Goal: Check status

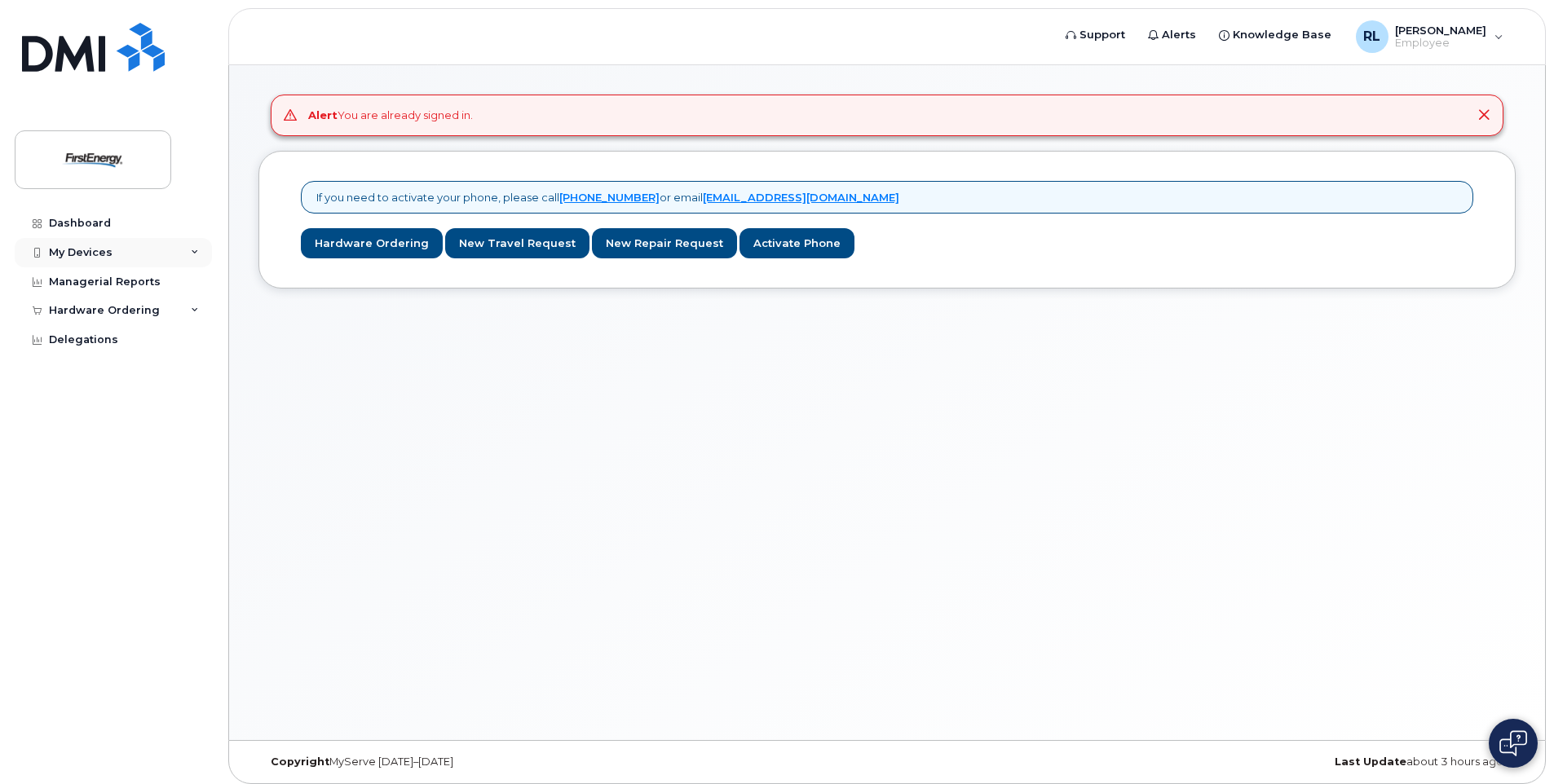
click at [199, 248] on div "My Devices" at bounding box center [113, 253] width 198 height 29
click at [190, 341] on div "Hardware Ordering" at bounding box center [113, 342] width 198 height 29
click at [91, 370] on div "My Orders" at bounding box center [85, 371] width 59 height 15
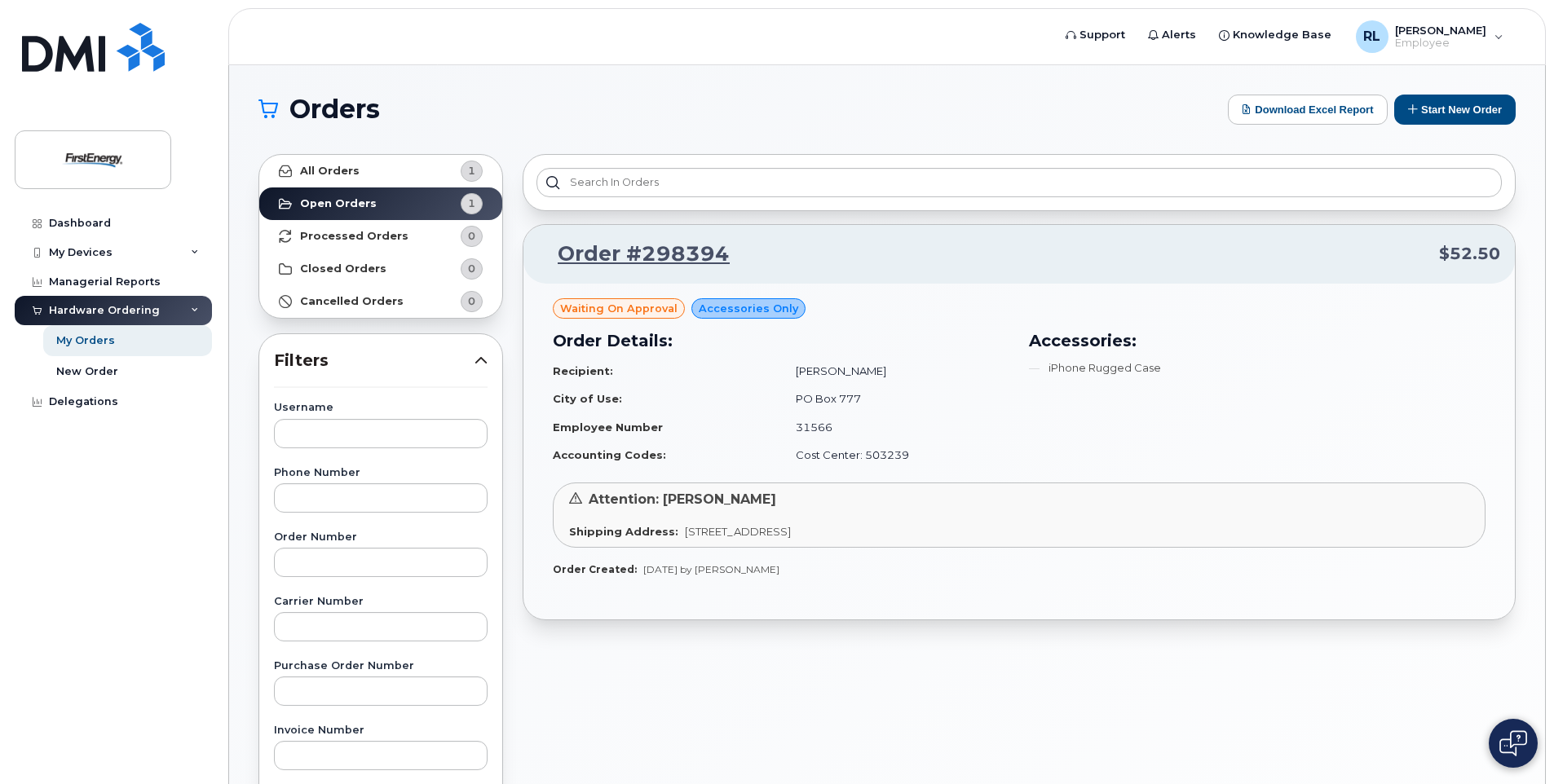
click at [1114, 68] on div "Orders Download Excel Report Start New Order All Orders 1 Open Orders 1 Process…" at bounding box center [886, 687] width 1316 height 1244
